Goal: Task Accomplishment & Management: Manage account settings

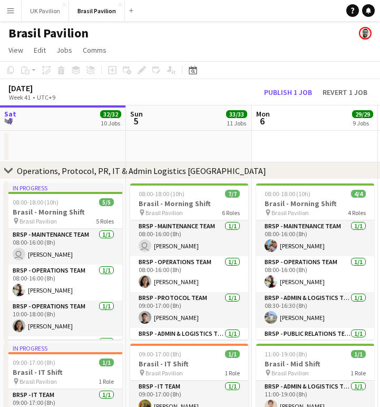
scroll to position [0, 382]
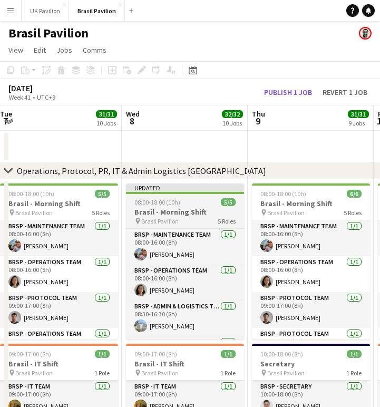
click at [191, 211] on app-job-card "Updated 08:00-18:00 (10h) 5/5 [GEOGRAPHIC_DATA] - Morning Shift pin Brasil Pavi…" at bounding box center [185, 261] width 118 height 156
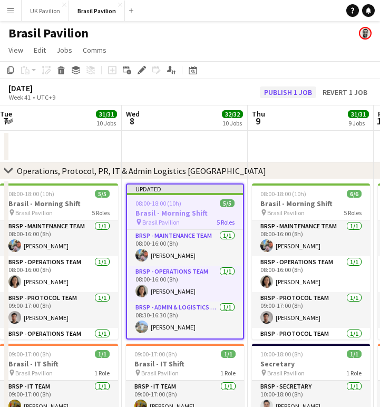
click at [268, 96] on button "Publish 1 job" at bounding box center [288, 92] width 56 height 12
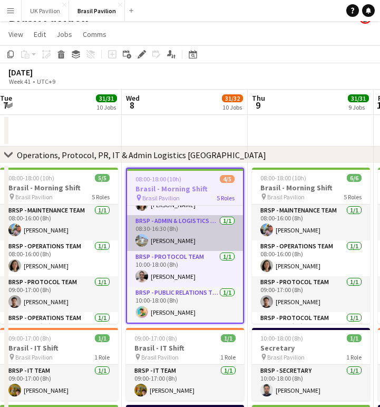
scroll to position [21, 0]
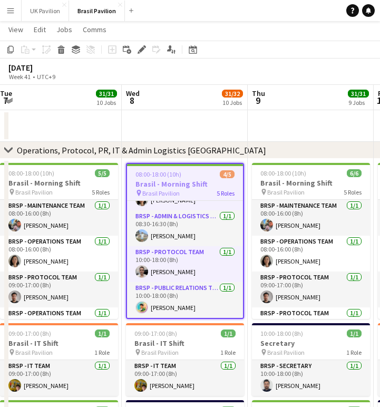
click at [72, 129] on app-date-cell at bounding box center [59, 126] width 126 height 32
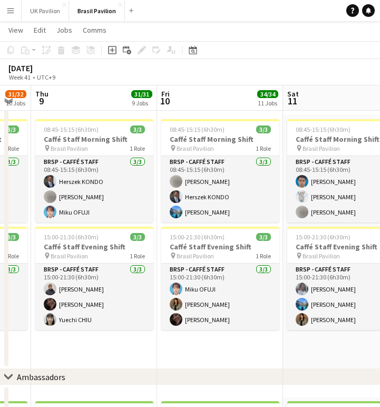
scroll to position [0, 220]
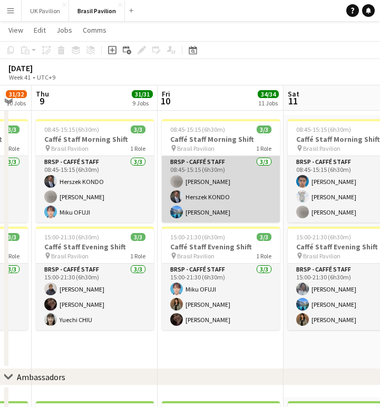
click at [208, 196] on app-card-role "BRSP - Caffé Staff [DATE] 08:45-15:15 (6h30m) [PERSON_NAME] [PERSON_NAME]" at bounding box center [221, 189] width 118 height 66
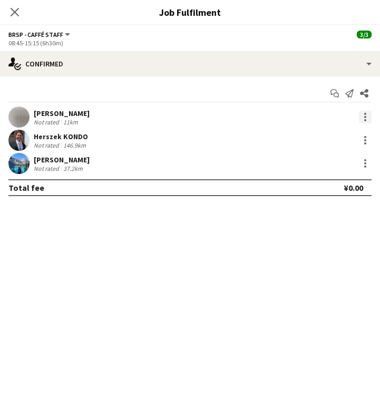
click at [362, 122] on div at bounding box center [365, 117] width 13 height 13
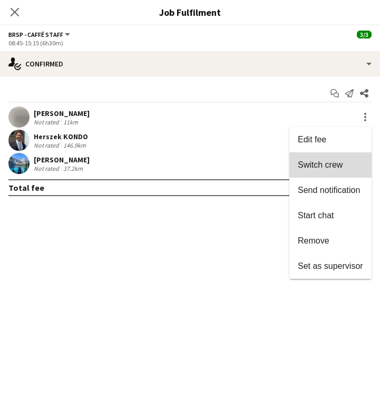
click at [309, 169] on span "Switch crew" at bounding box center [320, 164] width 45 height 9
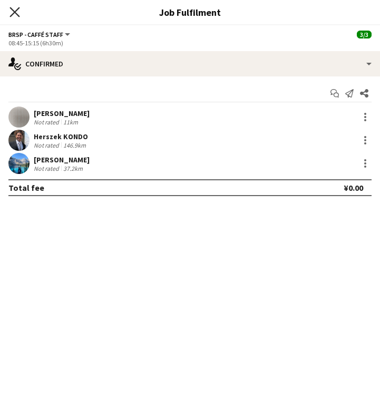
click at [12, 13] on icon "Close pop-in" at bounding box center [14, 12] width 10 height 10
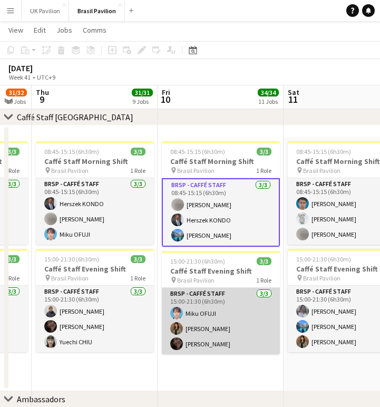
click at [226, 354] on app-card-role "BRSP - Caffé Staff [DATE] 15:00-21:30 (6h30m) Miku OFUJI [PERSON_NAME] [PERSON_…" at bounding box center [221, 321] width 118 height 66
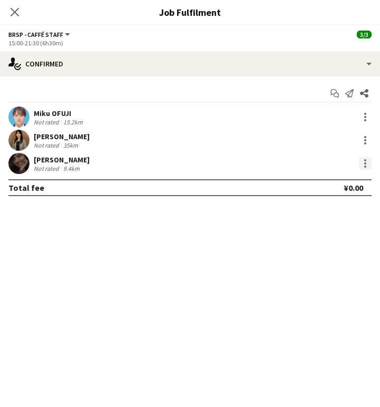
click at [362, 165] on div at bounding box center [365, 163] width 13 height 13
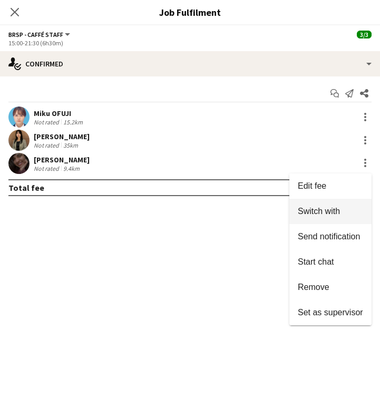
click at [327, 210] on span "Switch with" at bounding box center [319, 210] width 42 height 9
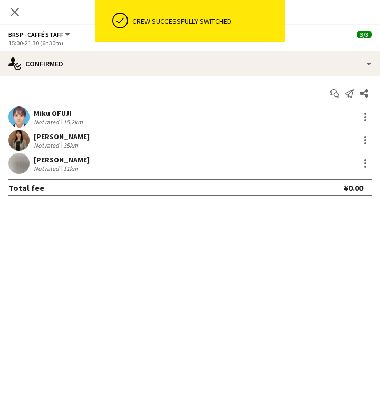
scroll to position [882, 0]
click at [11, 12] on icon "Close pop-in" at bounding box center [14, 12] width 10 height 10
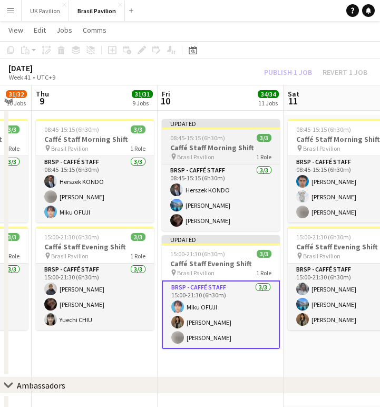
click at [197, 142] on span "08:45-15:15 (6h30m)" at bounding box center [197, 138] width 55 height 8
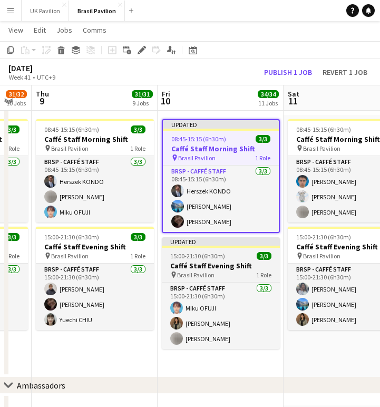
click at [205, 270] on h3 "Caffé Staff Evening Shift" at bounding box center [221, 265] width 118 height 9
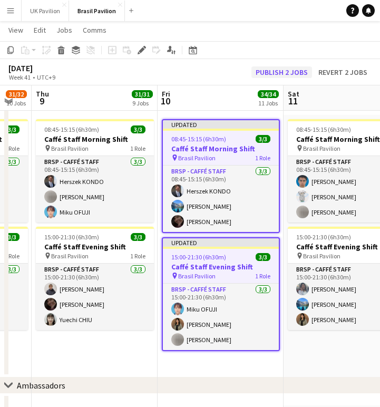
click at [253, 72] on button "Publish 2 jobs" at bounding box center [281, 72] width 61 height 12
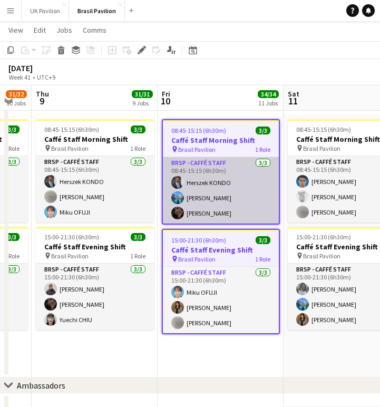
click at [219, 208] on app-card-role "BRSP - Caffé Staff [DATE] 08:45-15:15 (6h30m) [PERSON_NAME] [PERSON_NAME]" at bounding box center [221, 190] width 116 height 66
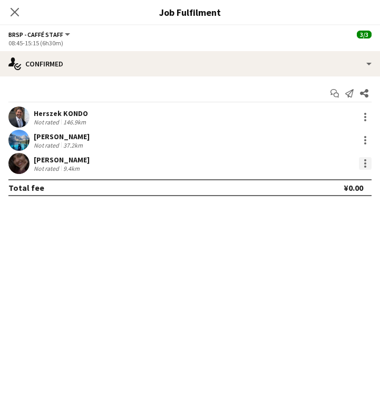
click at [364, 167] on div at bounding box center [365, 166] width 2 height 2
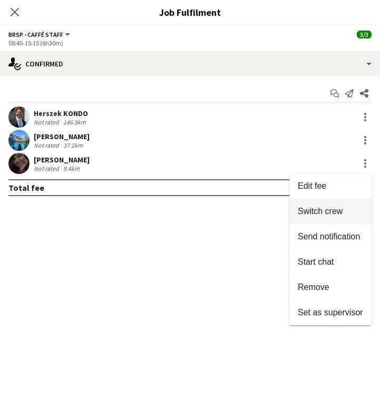
click at [332, 212] on span "Switch crew" at bounding box center [320, 210] width 45 height 9
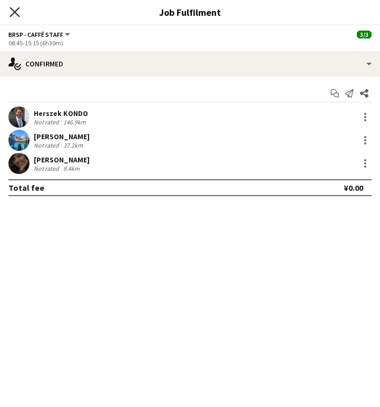
click at [17, 11] on icon "Close pop-in" at bounding box center [14, 12] width 10 height 10
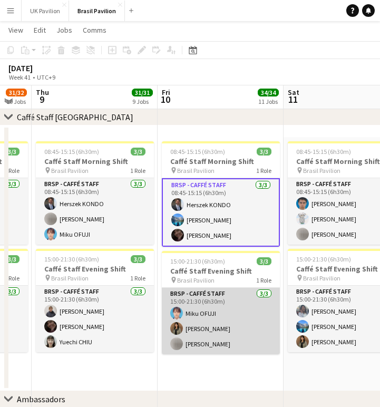
click at [217, 337] on app-card-role "BRSP - Caffé Staff [DATE] 15:00-21:30 (6h30m) Miku OFUJI [PERSON_NAME] [PERSON_…" at bounding box center [221, 321] width 118 height 66
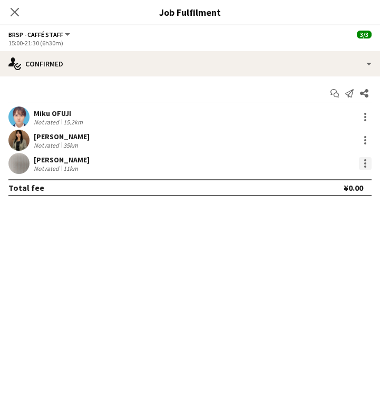
click at [362, 169] on div at bounding box center [365, 163] width 13 height 13
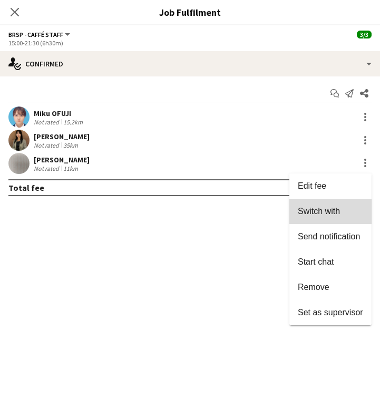
click at [320, 215] on span "Switch with" at bounding box center [319, 210] width 42 height 9
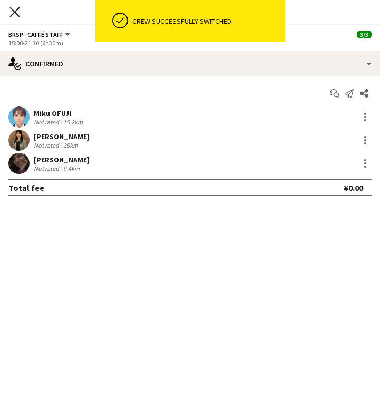
click at [14, 13] on icon at bounding box center [14, 12] width 10 height 10
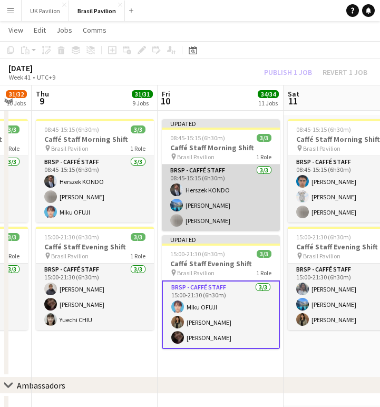
click at [203, 191] on app-card-role "BRSP - Caffé Staff [DATE] 08:45-15:15 (6h30m) [PERSON_NAME] [PERSON_NAME]" at bounding box center [221, 197] width 118 height 66
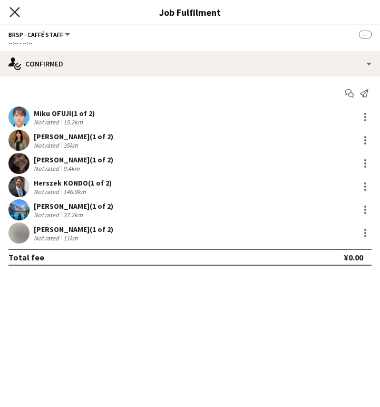
click at [14, 11] on icon at bounding box center [14, 12] width 10 height 10
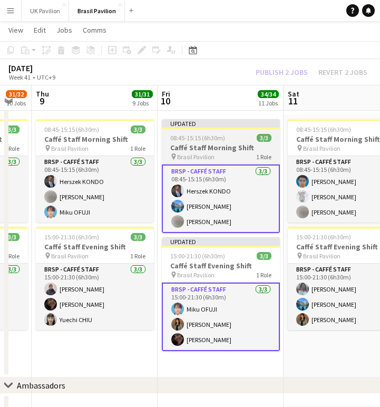
click at [218, 152] on h3 "Caffé Staff Morning Shift" at bounding box center [221, 147] width 118 height 9
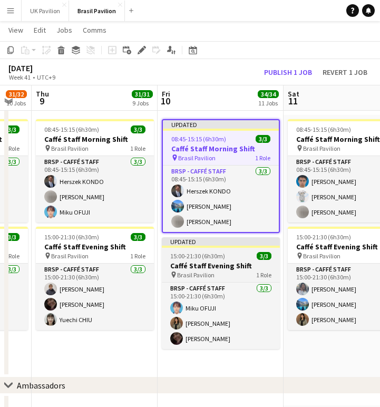
click at [218, 269] on h3 "Caffé Staff Evening Shift" at bounding box center [221, 265] width 118 height 9
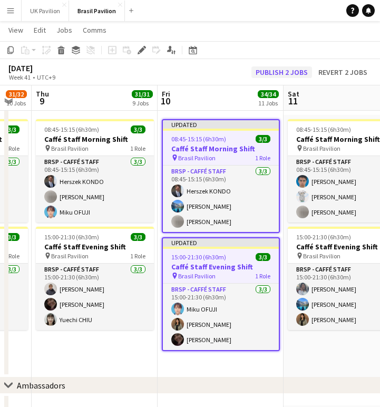
click at [262, 72] on button "Publish 2 jobs" at bounding box center [281, 72] width 61 height 12
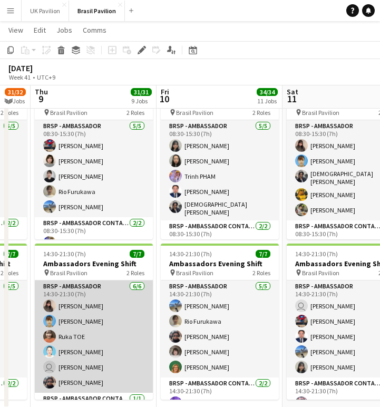
scroll to position [1203, 0]
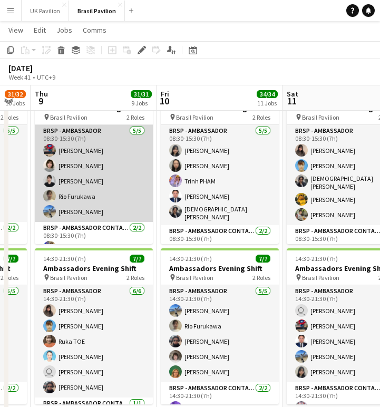
click at [88, 200] on app-card-role "BRSP - Ambassador [DATE] 08:30-15:30 (7h) [PERSON_NAME] [PERSON_NAME] [PERSON_N…" at bounding box center [94, 173] width 118 height 97
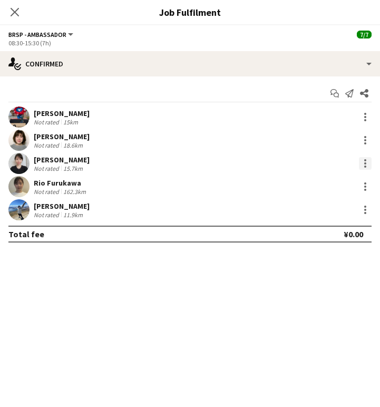
click at [361, 169] on div at bounding box center [365, 163] width 13 height 13
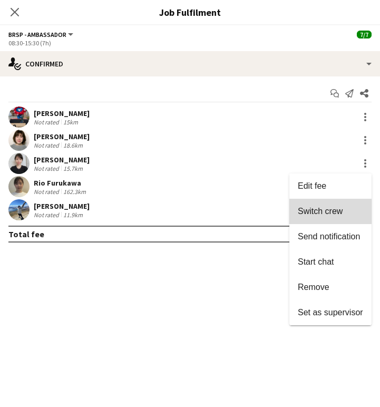
click at [308, 219] on button "Switch crew" at bounding box center [330, 211] width 82 height 25
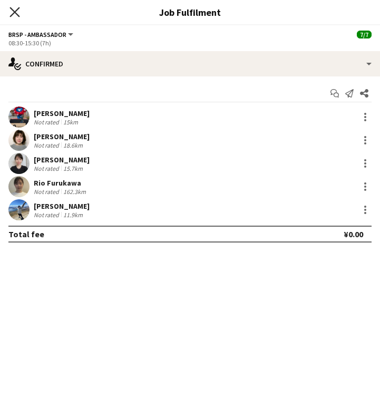
click at [12, 14] on icon at bounding box center [14, 12] width 10 height 10
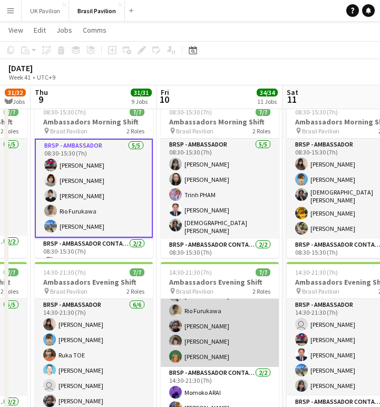
scroll to position [34, 0]
click at [212, 352] on app-card-role "BRSP - Ambassador [DATE] 14:30-21:30 (7h) [PERSON_NAME] Rio [PERSON_NAME] [PERS…" at bounding box center [220, 318] width 118 height 97
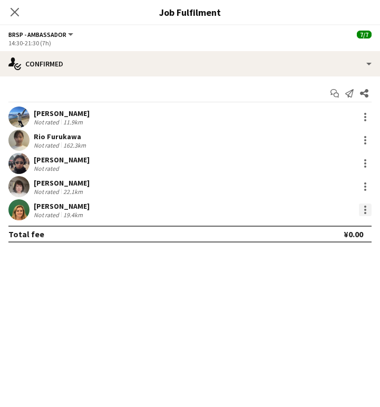
click at [366, 214] on div at bounding box center [365, 209] width 13 height 13
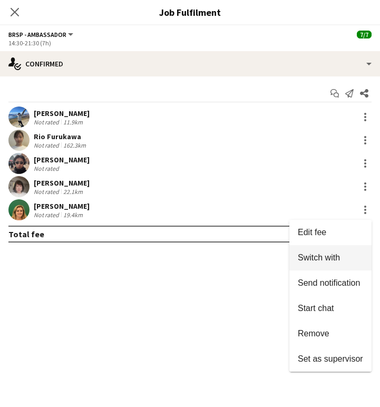
click at [322, 262] on span "Switch with" at bounding box center [319, 257] width 42 height 9
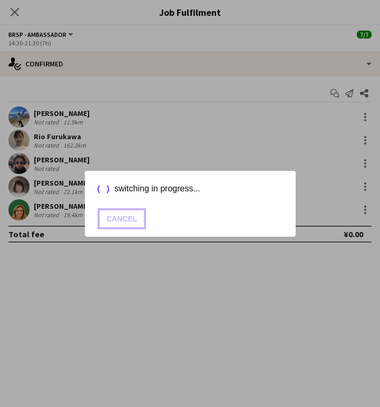
scroll to position [1203, 0]
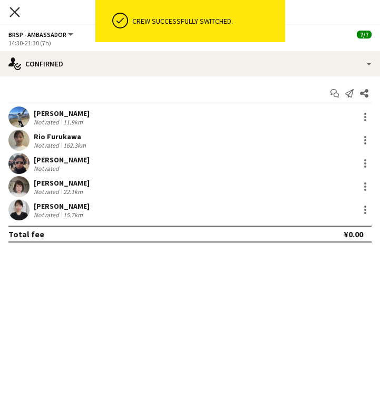
click at [15, 8] on icon "Close pop-in" at bounding box center [14, 12] width 10 height 10
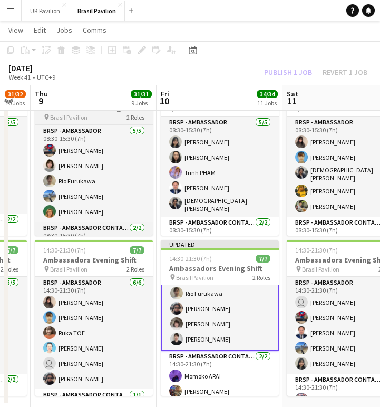
click at [81, 121] on span "Brasil Pavilion" at bounding box center [68, 117] width 37 height 8
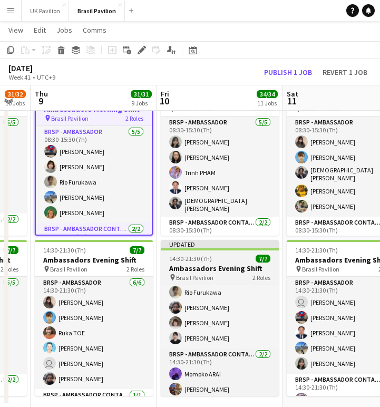
click at [209, 270] on h3 "Ambassadors Evening Shift" at bounding box center [220, 267] width 118 height 9
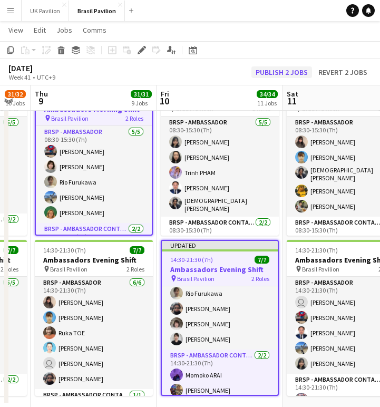
click at [266, 77] on button "Publish 2 jobs" at bounding box center [281, 72] width 61 height 12
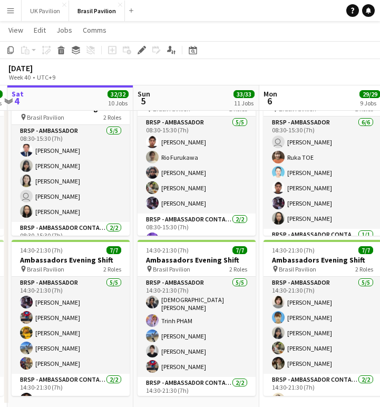
scroll to position [0, 241]
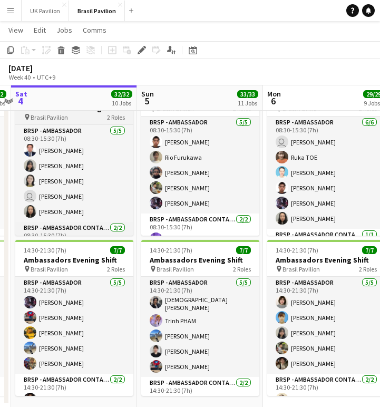
click at [65, 113] on h3 "Ambassadors Morning Shift" at bounding box center [74, 107] width 118 height 9
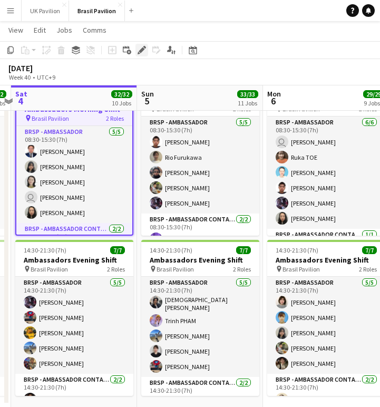
click at [141, 51] on icon at bounding box center [142, 50] width 6 height 6
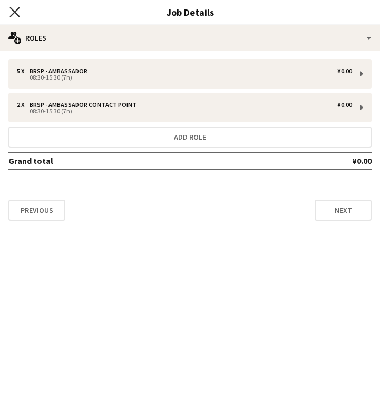
click at [15, 11] on icon "Close pop-in" at bounding box center [14, 12] width 10 height 10
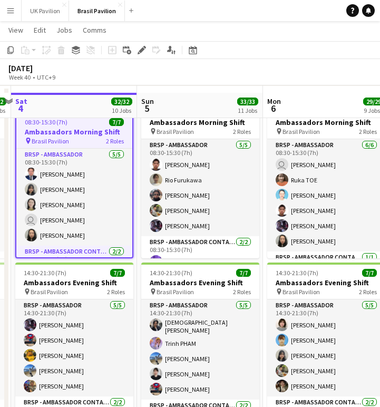
scroll to position [1169, 0]
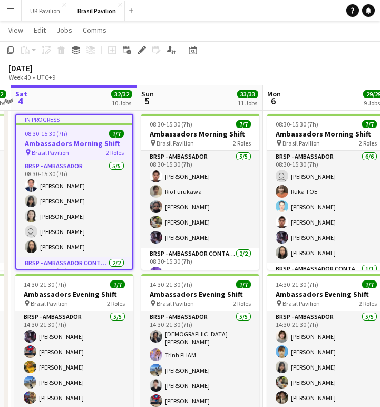
click at [62, 137] on span "08:30-15:30 (7h)" at bounding box center [46, 134] width 43 height 8
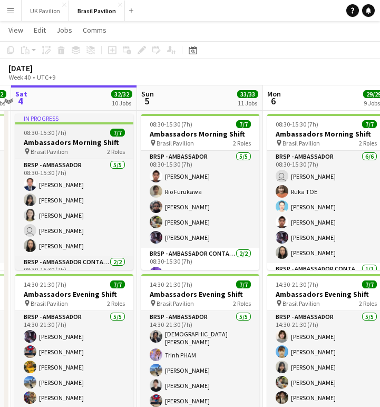
click at [62, 136] on span "08:30-15:30 (7h)" at bounding box center [45, 133] width 43 height 8
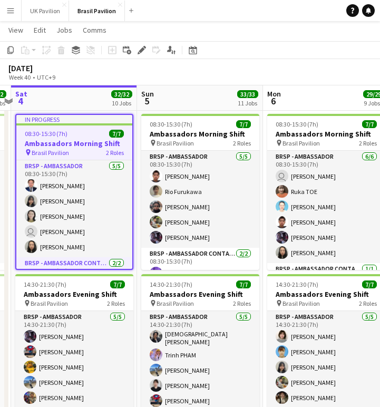
click at [63, 148] on h3 "Ambassadors Morning Shift" at bounding box center [74, 143] width 116 height 9
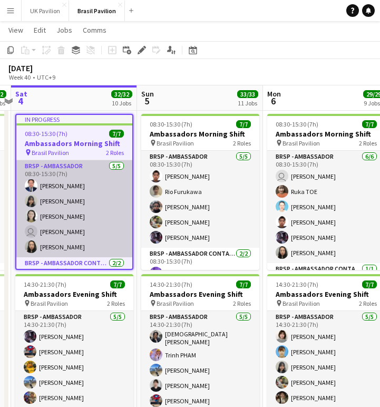
click at [69, 248] on app-card-role "BRSP - Ambassador [DATE] 08:30-15:30 (7h) [PERSON_NAME] [PERSON_NAME] [PERSON_N…" at bounding box center [74, 208] width 116 height 97
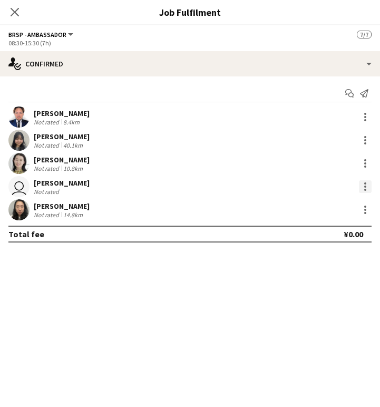
click at [366, 189] on div at bounding box center [365, 186] width 13 height 13
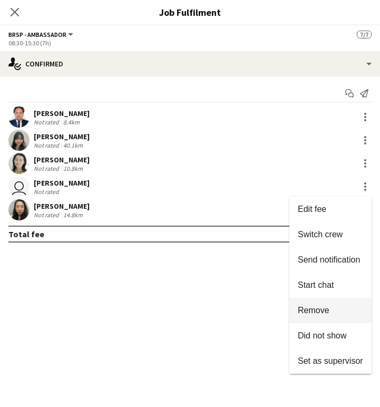
click at [311, 310] on span "Remove" at bounding box center [314, 309] width 32 height 9
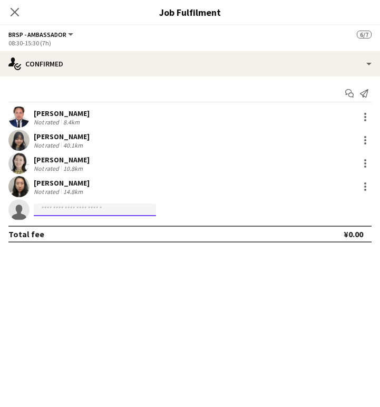
click at [92, 211] on input at bounding box center [95, 209] width 122 height 13
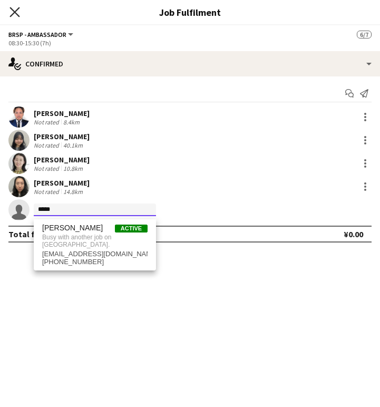
type input "*****"
click at [16, 13] on icon at bounding box center [14, 12] width 10 height 10
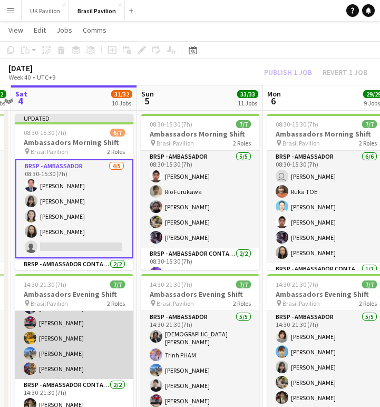
scroll to position [45, 0]
click at [67, 363] on app-card-role "BRSP - Ambassador [DATE] 14:30-21:30 (7h) [PERSON_NAME] [PERSON_NAME] [PERSON_N…" at bounding box center [74, 330] width 118 height 97
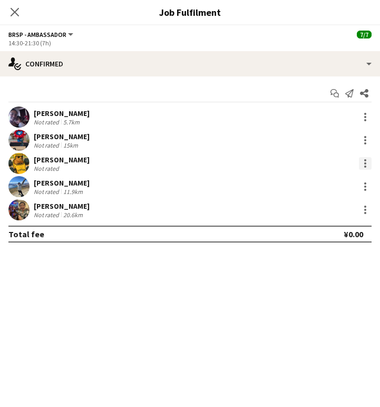
click at [366, 167] on div at bounding box center [365, 163] width 13 height 13
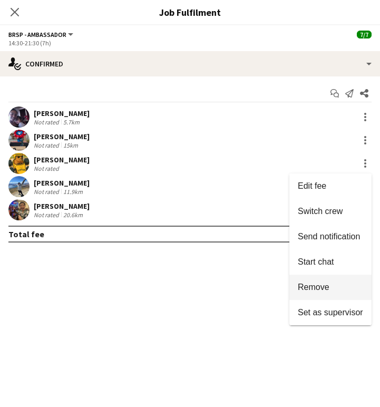
click at [312, 287] on span "Remove" at bounding box center [314, 286] width 32 height 9
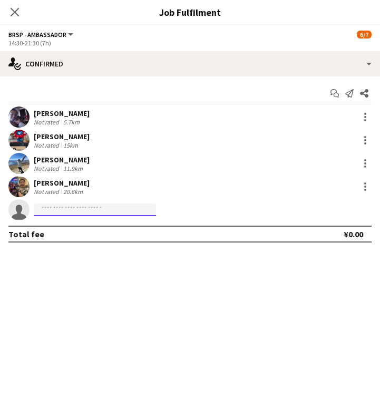
click at [58, 213] on input at bounding box center [95, 209] width 122 height 13
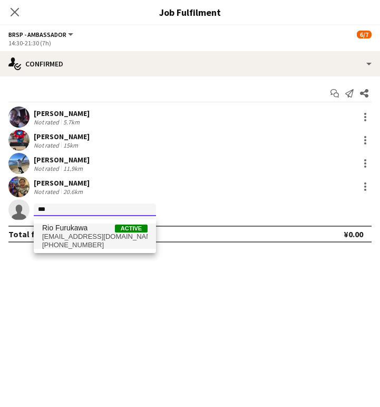
type input "***"
click at [69, 241] on span "[EMAIL_ADDRESS][DOMAIN_NAME]" at bounding box center [94, 236] width 105 height 8
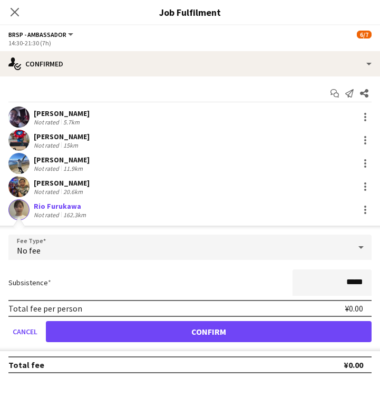
click at [154, 342] on button "Confirm" at bounding box center [208, 331] width 325 height 21
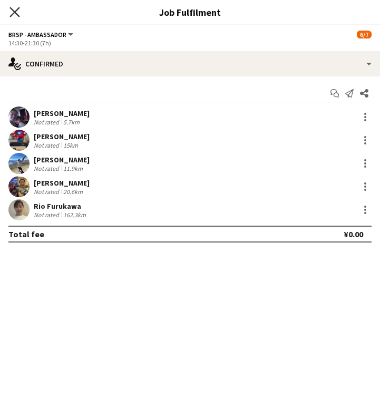
click at [18, 15] on icon at bounding box center [14, 12] width 10 height 10
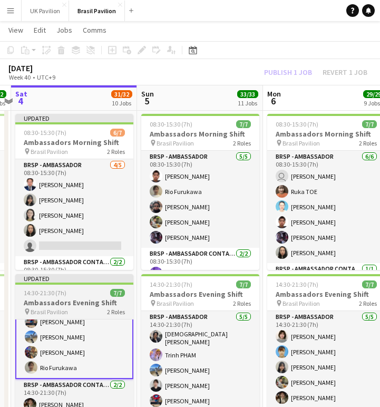
click at [47, 307] on h3 "Ambassadors Evening Shift" at bounding box center [74, 302] width 118 height 9
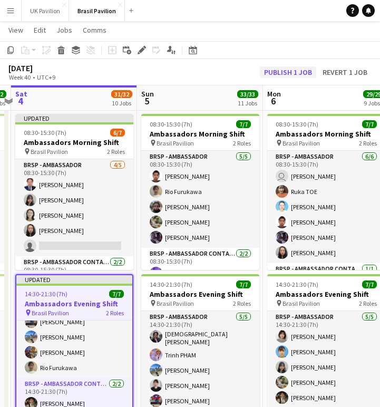
click at [271, 74] on button "Publish 1 job" at bounding box center [288, 72] width 56 height 12
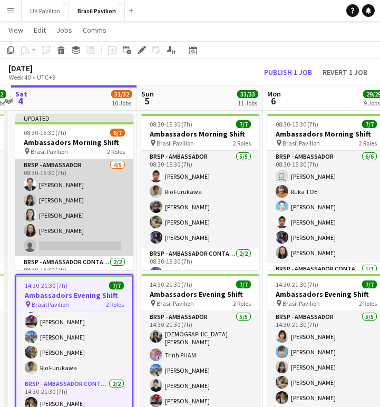
click at [53, 256] on app-card-role "BRSP - Ambassador [DATE] 08:30-15:30 (7h) [PERSON_NAME] [PERSON_NAME] [PERSON_N…" at bounding box center [74, 207] width 118 height 97
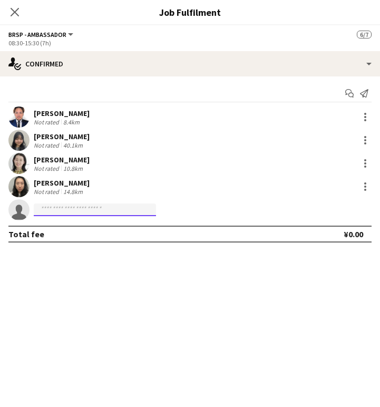
click at [44, 210] on input at bounding box center [95, 209] width 122 height 13
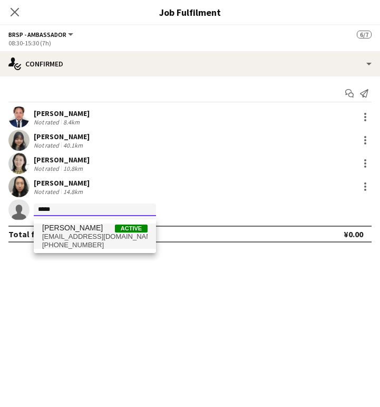
type input "*****"
click at [72, 239] on span "[EMAIL_ADDRESS][DOMAIN_NAME]" at bounding box center [94, 236] width 105 height 8
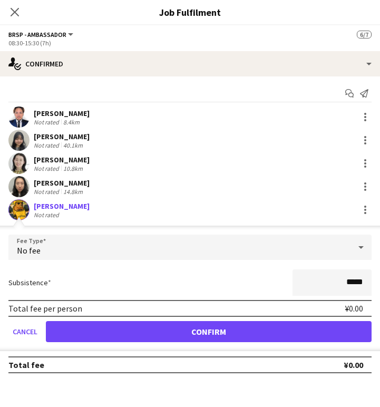
click at [112, 332] on button "Confirm" at bounding box center [208, 331] width 325 height 21
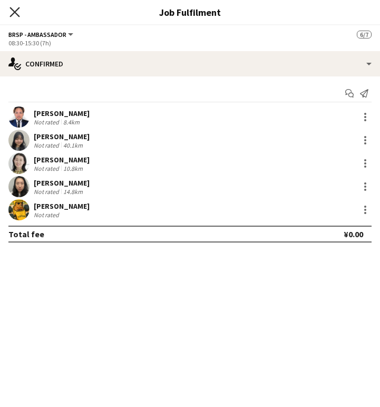
click at [15, 11] on icon "Close pop-in" at bounding box center [14, 12] width 10 height 10
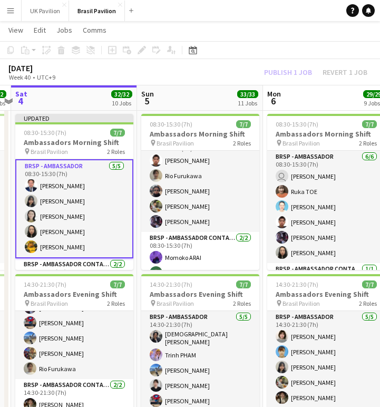
scroll to position [15, 0]
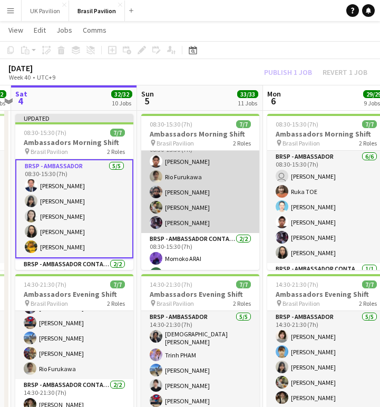
click at [191, 217] on app-card-role "BRSP - Ambassador [DATE] 08:30-15:30 (7h) [PERSON_NAME] Rio [PERSON_NAME] Kaito…" at bounding box center [200, 184] width 118 height 97
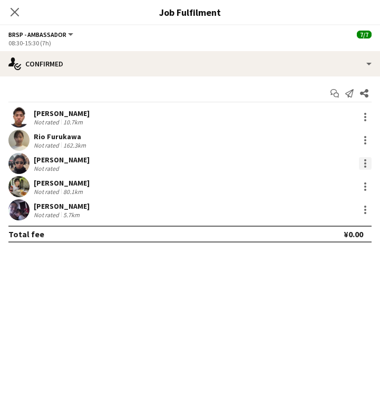
click at [366, 166] on div at bounding box center [365, 163] width 13 height 13
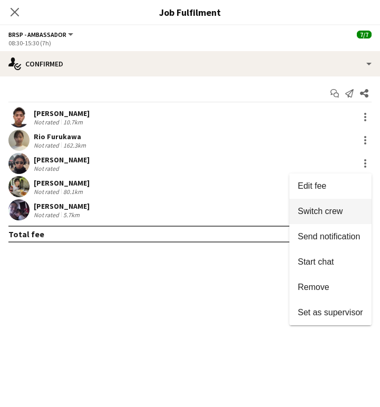
click at [310, 213] on span "Switch crew" at bounding box center [320, 210] width 45 height 9
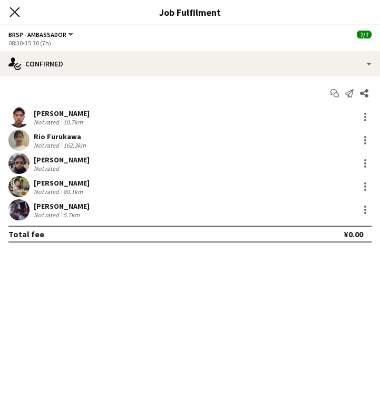
click at [16, 9] on icon "Close pop-in" at bounding box center [14, 12] width 10 height 10
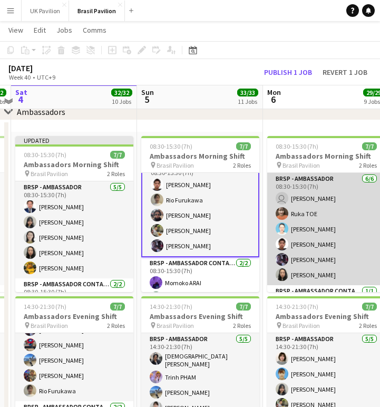
click at [308, 269] on app-card-role "BRSP - Ambassador [DATE] 08:30-15:30 (7h) user [PERSON_NAME] Ruka TOE [PERSON_N…" at bounding box center [326, 229] width 118 height 112
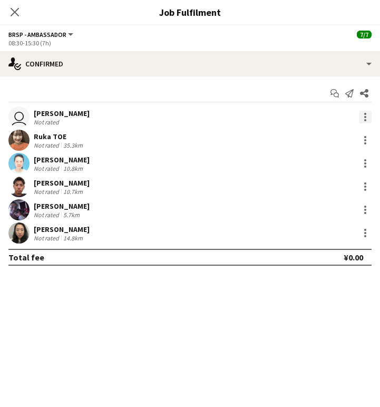
click at [363, 121] on div at bounding box center [365, 117] width 13 height 13
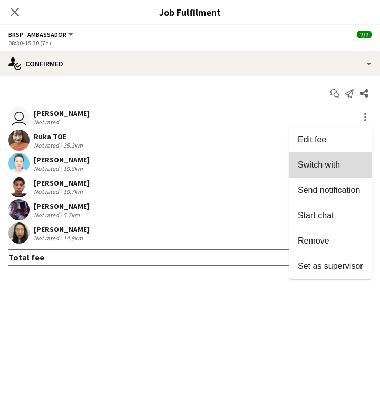
click at [311, 161] on span "Switch with" at bounding box center [319, 164] width 42 height 9
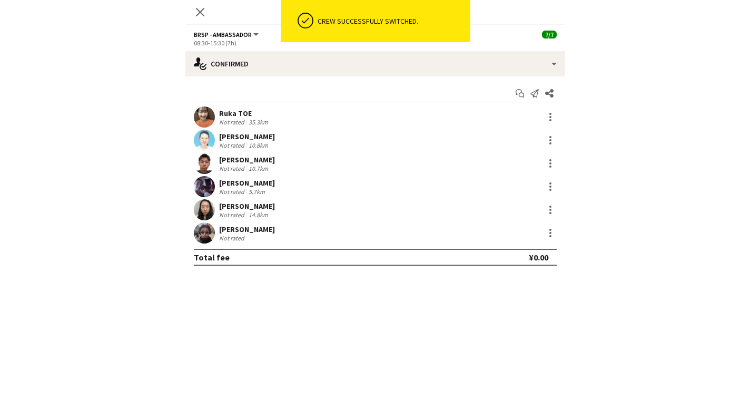
scroll to position [1169, 0]
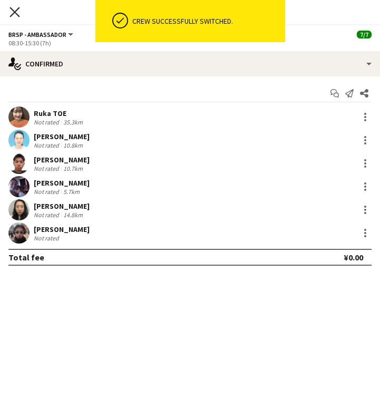
click at [14, 11] on icon at bounding box center [14, 12] width 10 height 10
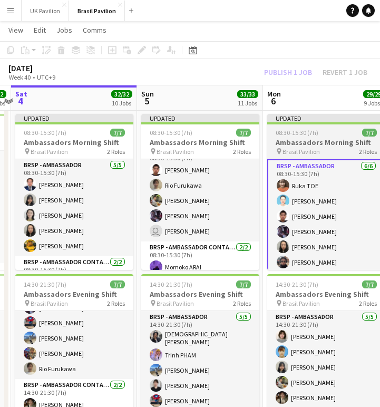
click at [297, 136] on span "08:30-15:30 (7h)" at bounding box center [296, 133] width 43 height 8
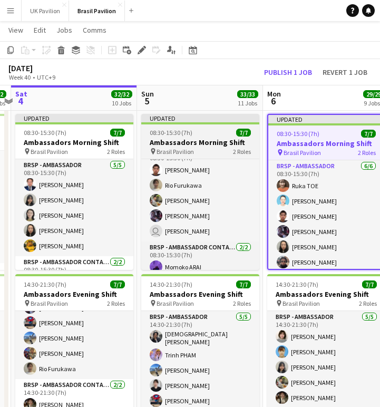
click at [218, 147] on h3 "Ambassadors Morning Shift" at bounding box center [200, 141] width 118 height 9
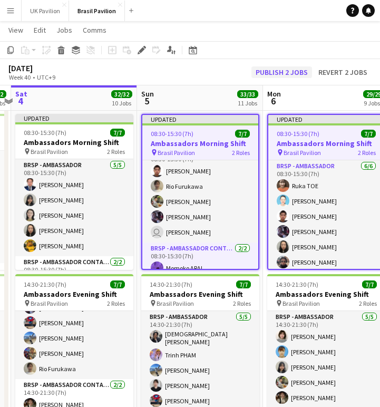
click at [262, 77] on button "Publish 2 jobs" at bounding box center [281, 72] width 61 height 12
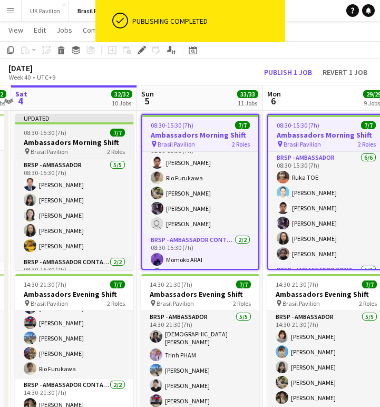
click at [72, 147] on h3 "Ambassadors Morning Shift" at bounding box center [74, 141] width 118 height 9
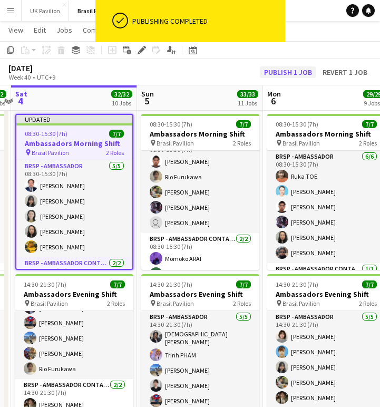
click at [276, 73] on button "Publish 1 job" at bounding box center [288, 72] width 56 height 12
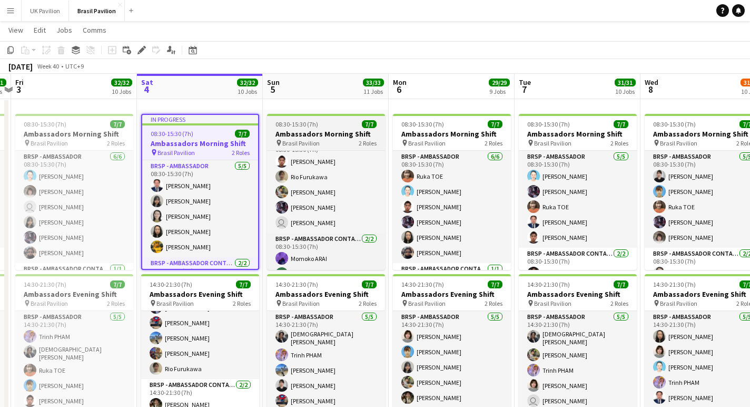
scroll to position [2, 0]
